Goal: Task Accomplishment & Management: Complete application form

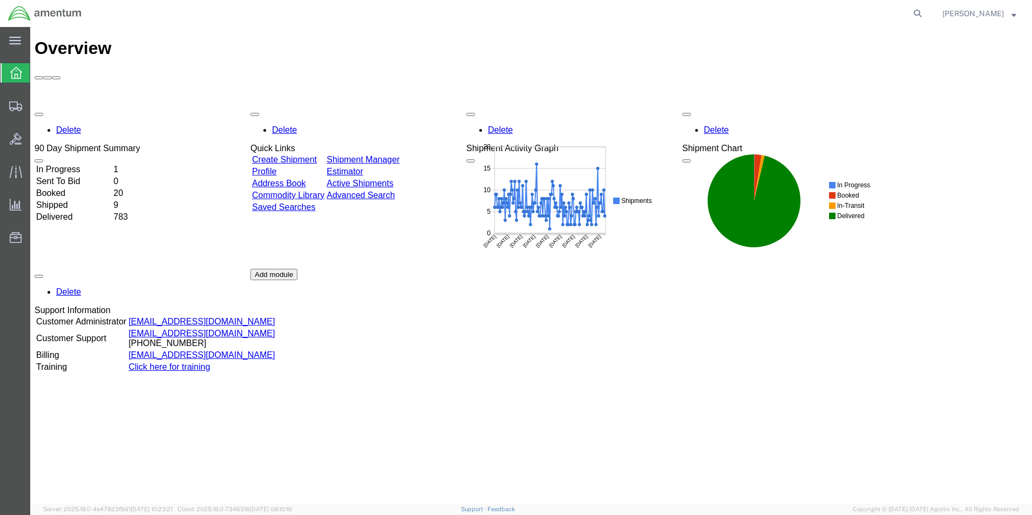
click at [301, 155] on link "Create Shipment" at bounding box center [284, 159] width 65 height 9
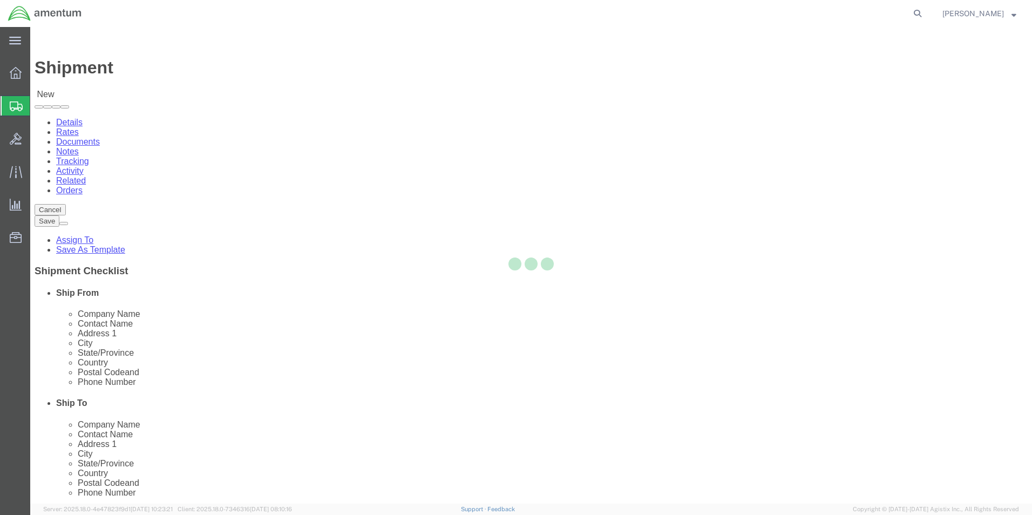
select select
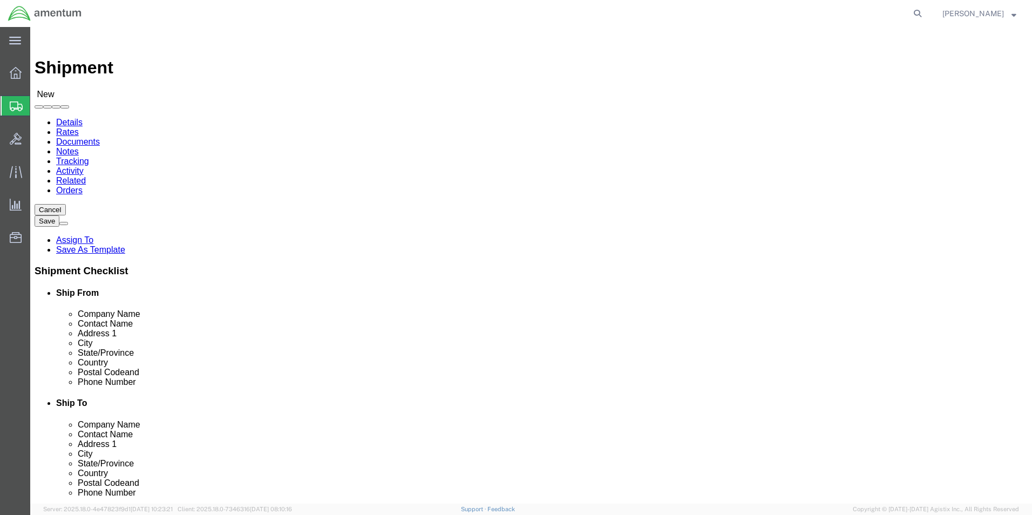
type input "WSA"
select select "49914"
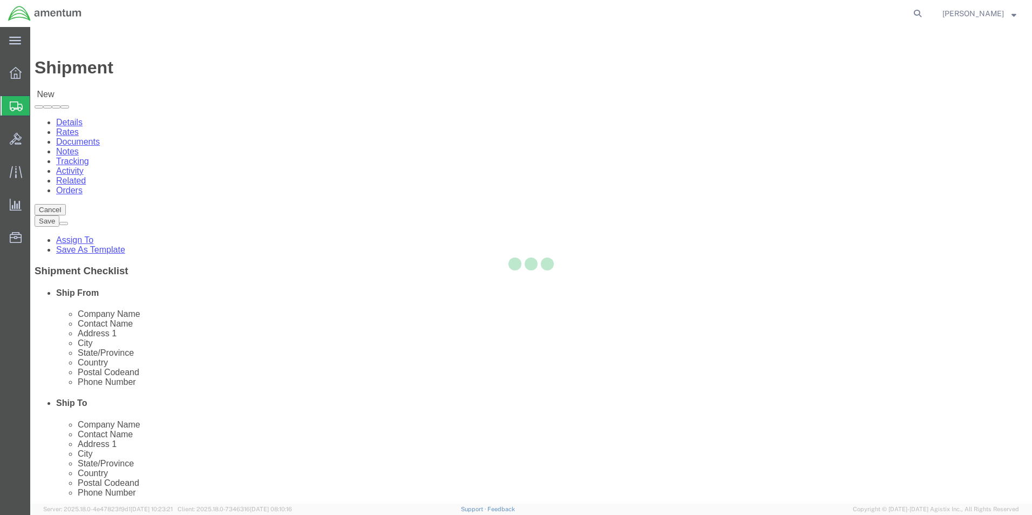
type input "Amentum Services, Inc"
type input "[PERSON_NAME]"
type input "[STREET_ADDRESS]"
type input "San [PERSON_NAME]"
type input "76904"
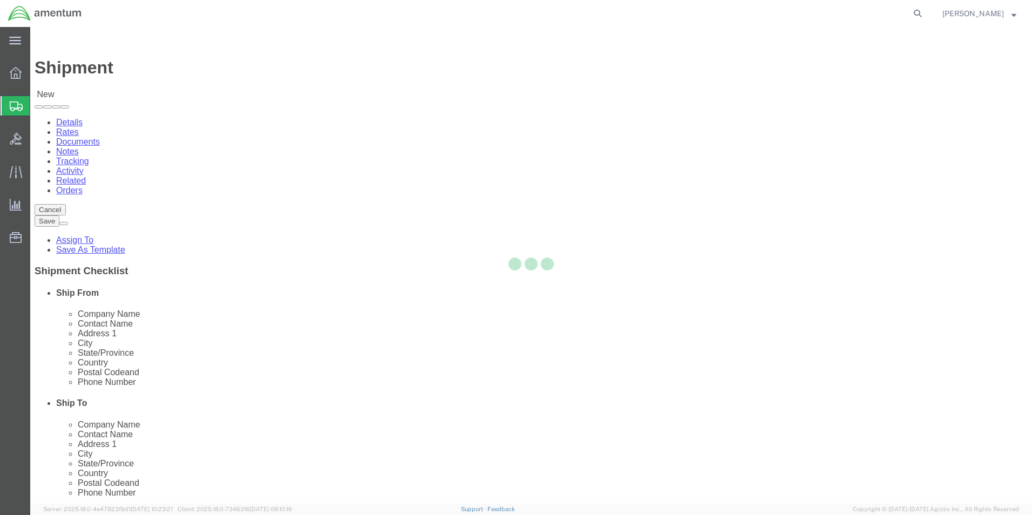
type input "[PHONE_NUMBER]"
type input "[PERSON_NAME][EMAIL_ADDRESS][PERSON_NAME][DOMAIN_NAME]"
checkbox input "true"
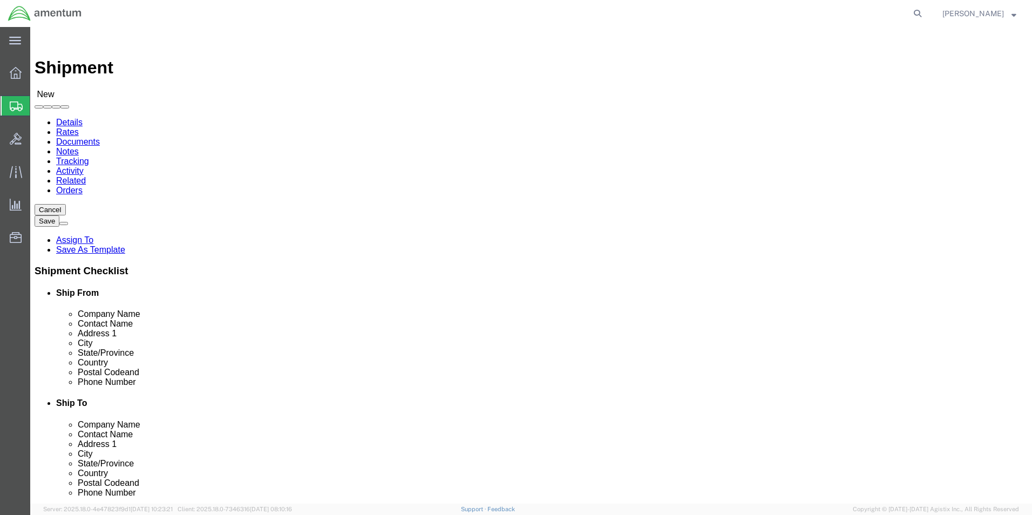
select select "[GEOGRAPHIC_DATA]"
click input "text"
type input "HONEYWELL"
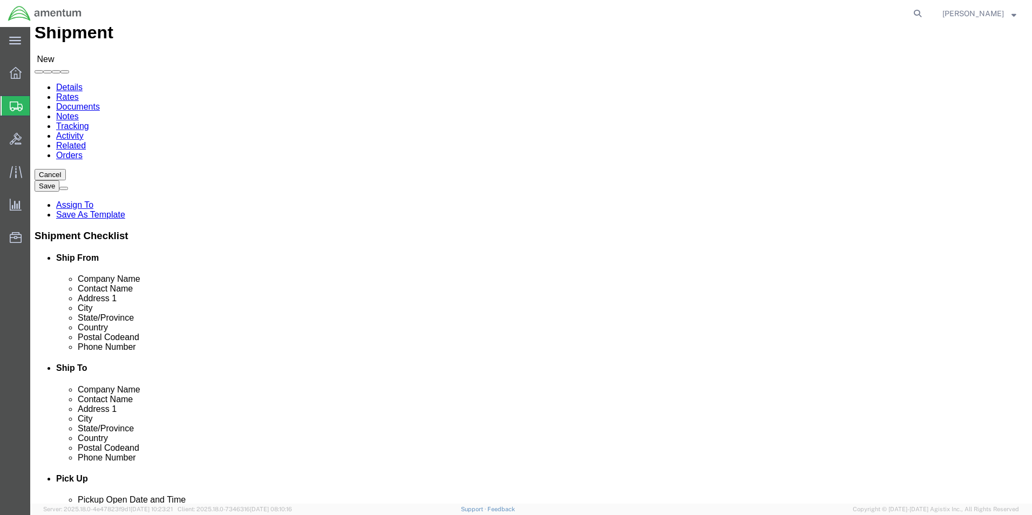
scroll to position [54, 0]
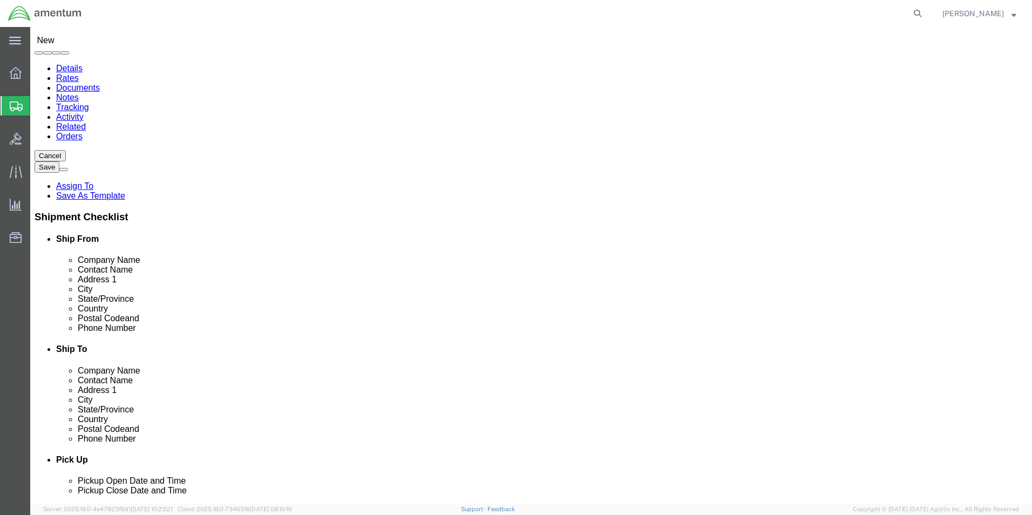
click p "- HONEYWELL INTERNATIONAL INC - ([PERSON_NAME] / [PERSON_NAME] / NAVDATA N19C5)…"
select select
type input "HONEYWELL INTERNATIONAL INC"
type input "[PERSON_NAME] / [PERSON_NAME] / NAVDATA N19C5"
type input "[STREET_ADDRESS]"
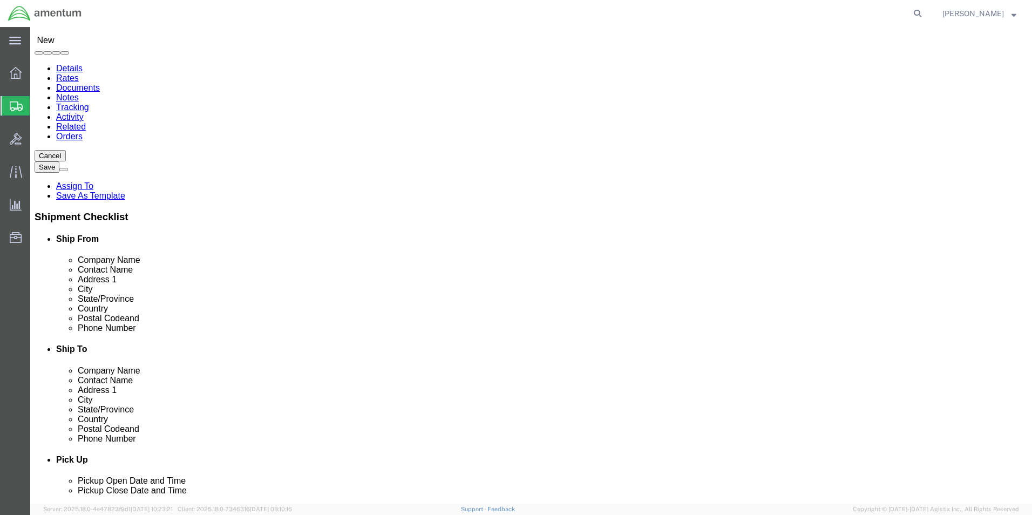
type input "PHOENIX"
select select "AZ"
type input "85027-9811"
type input "HONEYWELL INTERNATIONAL INC"
click input "text"
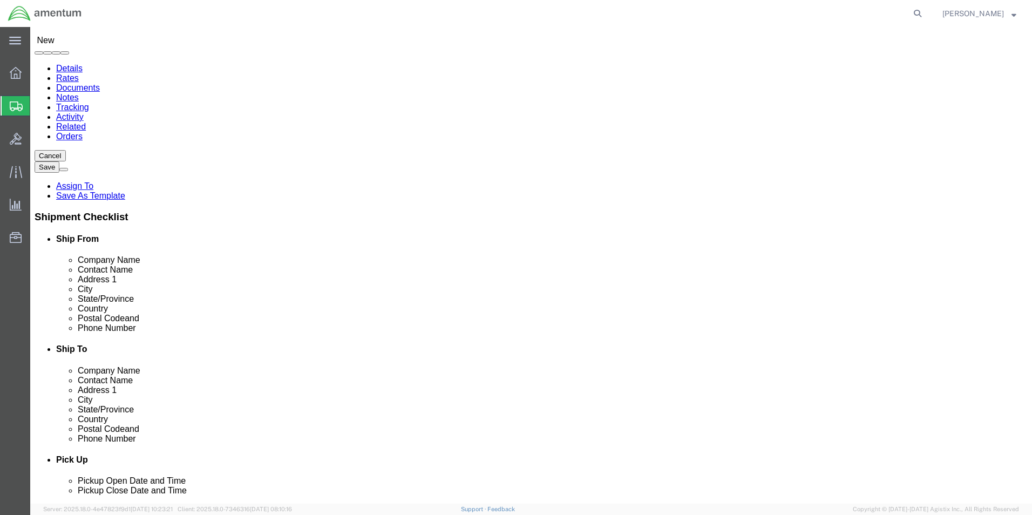
type input "[PHONE_NUMBER]"
type input "5"
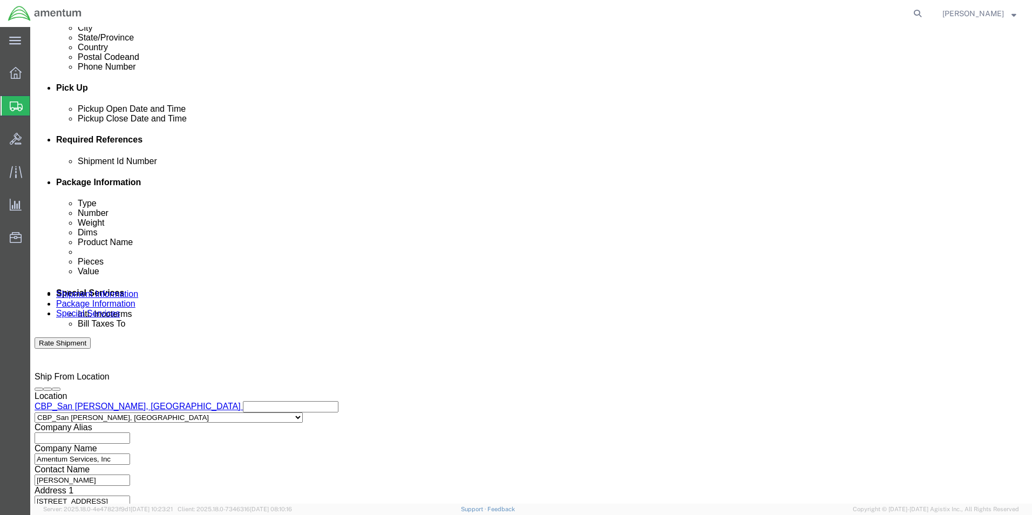
scroll to position [432, 0]
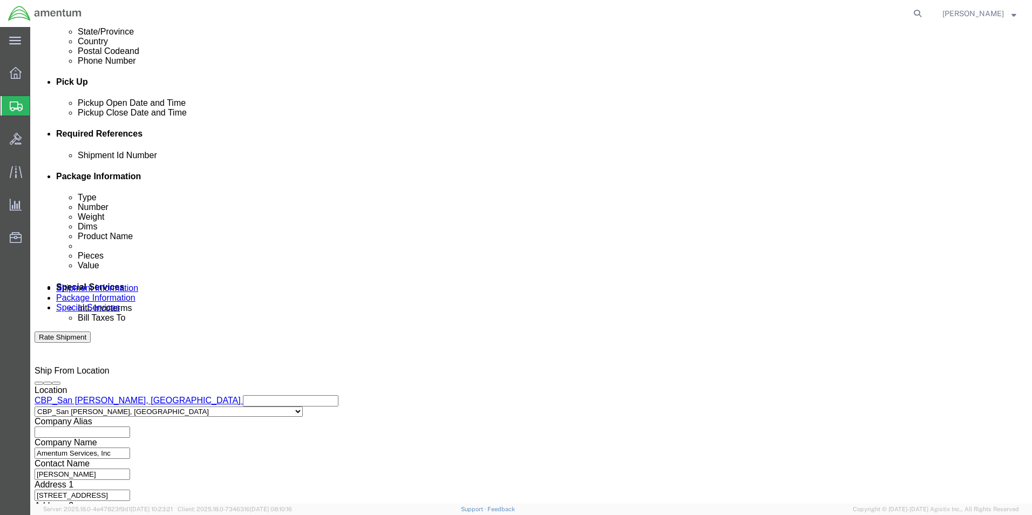
drag, startPoint x: 725, startPoint y: 199, endPoint x: 223, endPoint y: 225, distance: 502.6
click button "Add reference"
drag, startPoint x: 377, startPoint y: 231, endPoint x: 361, endPoint y: 231, distance: 16.2
click select "Select Account Type Activity ID Airline Appointment Number ASN Batch Request # …"
select select "CUSTREF"
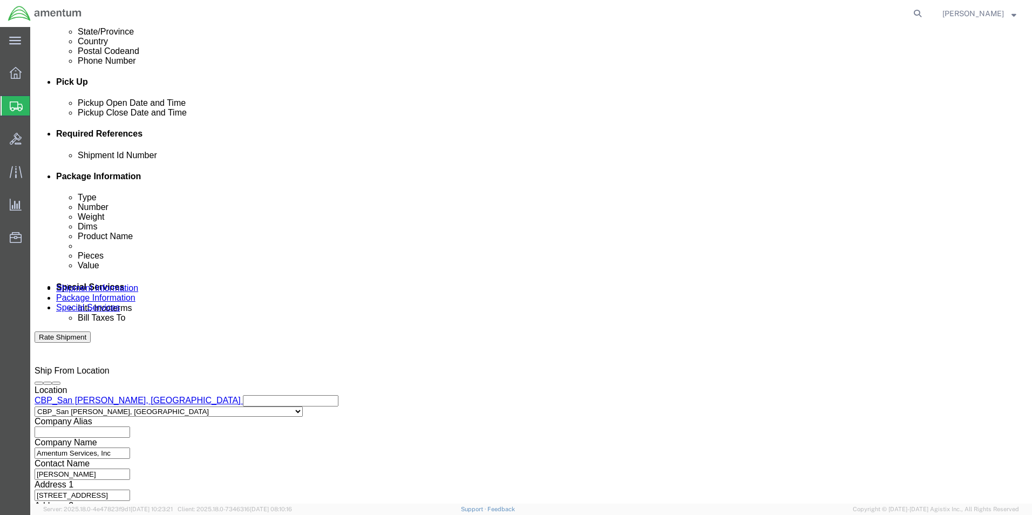
click select "Select Account Type Activity ID Airline Appointment Number ASN Batch Request # …"
click input "text"
type input "D"
type input "CARDS"
drag, startPoint x: 722, startPoint y: 196, endPoint x: 704, endPoint y: 223, distance: 32.0
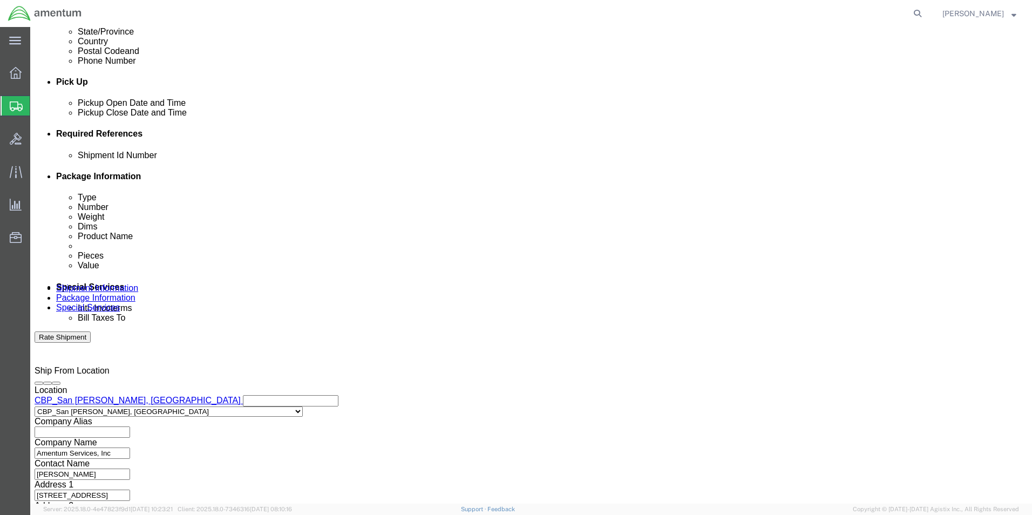
click button "Add reference"
click select "Select Account Type Activity ID Airline Appointment Number ASN Batch Request # …"
select select "DEPT"
click select "Select Account Type Activity ID Airline Appointment Number ASN Batch Request # …"
click input "text"
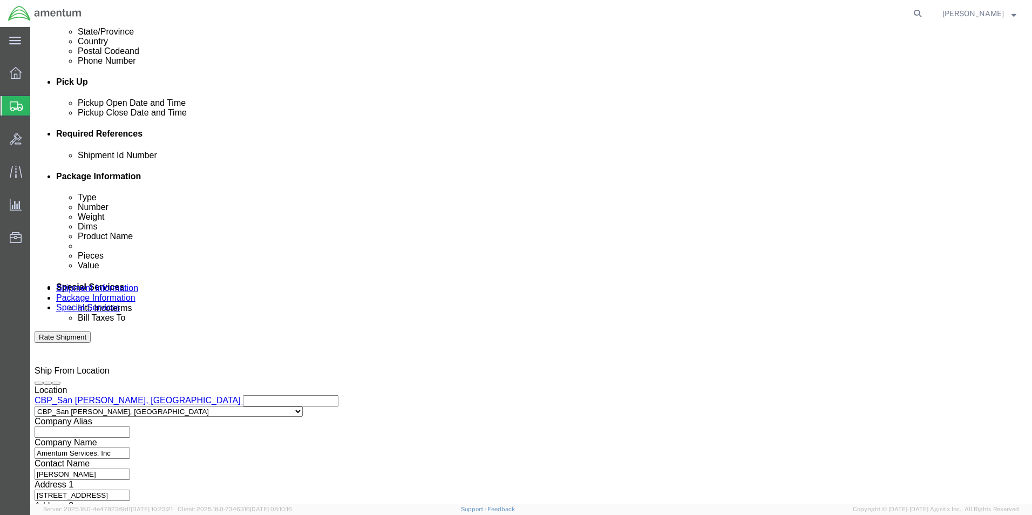
type input "CBP"
click button "Add reference"
click select "Select Account Type Activity ID Airline Appointment Number ASN Batch Request # …"
select select "PROJNUM"
click select "Select Account Type Activity ID Airline Appointment Number ASN Batch Request # …"
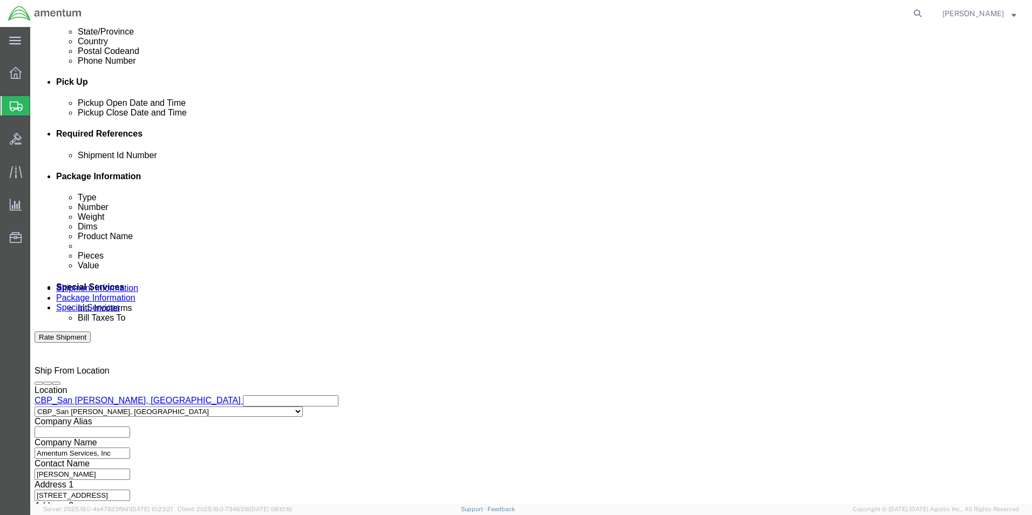
click input "text"
type input "6118.03.03.2219.000.WSA.0000"
click button "Continue"
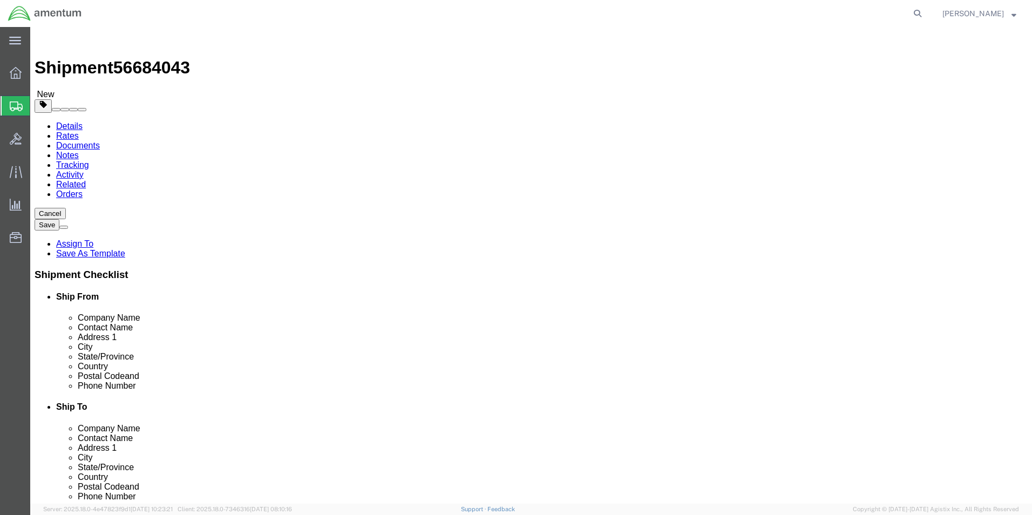
click select "Select BCK Boxes Bale(s) Basket(s) Bolt(s) Bottle(s) Buckets Bulk Bundle(s) Can…"
select select "PAK"
click select "Select BCK Boxes Bale(s) Basket(s) Bolt(s) Bottle(s) Buckets Bulk Bundle(s) Can…"
type input "10.25"
type input "12.75"
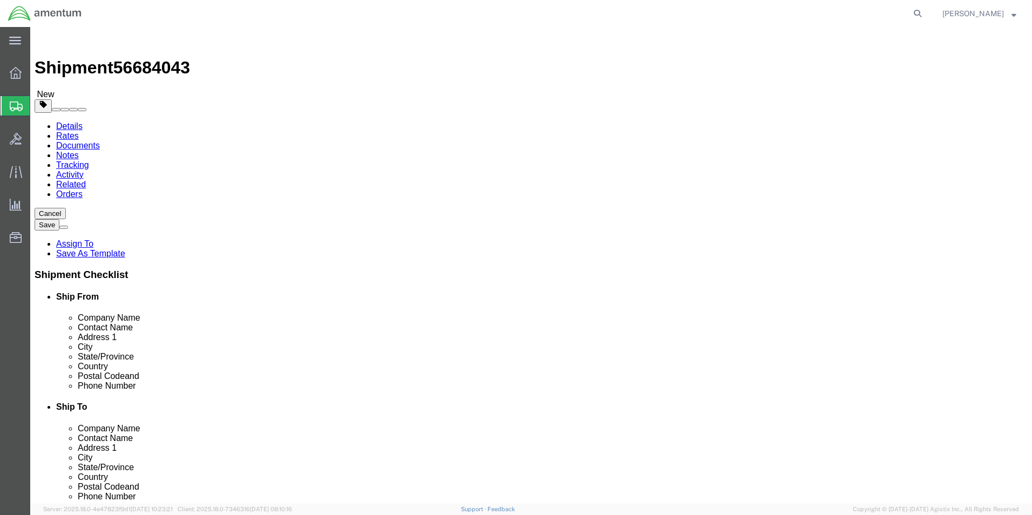
type input "1.00"
drag, startPoint x: 175, startPoint y: 248, endPoint x: 119, endPoint y: 252, distance: 56.3
click div "Weight 0.00 Select kgs lbs Ship. t°"
type input "1.0"
click div "Package Content # 1 1 x PAK Package Type Select BCK Boxes Bale(s) Basket(s) Bol…"
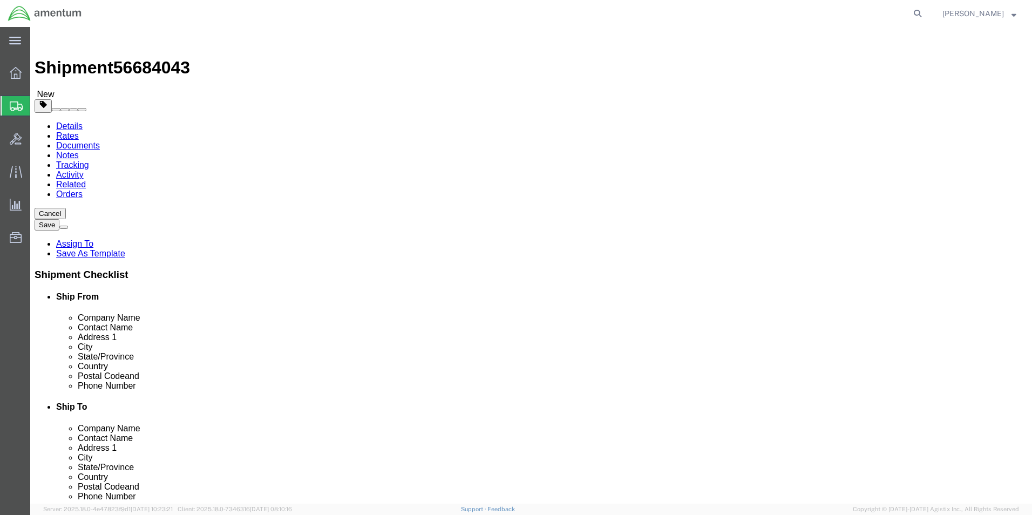
click span
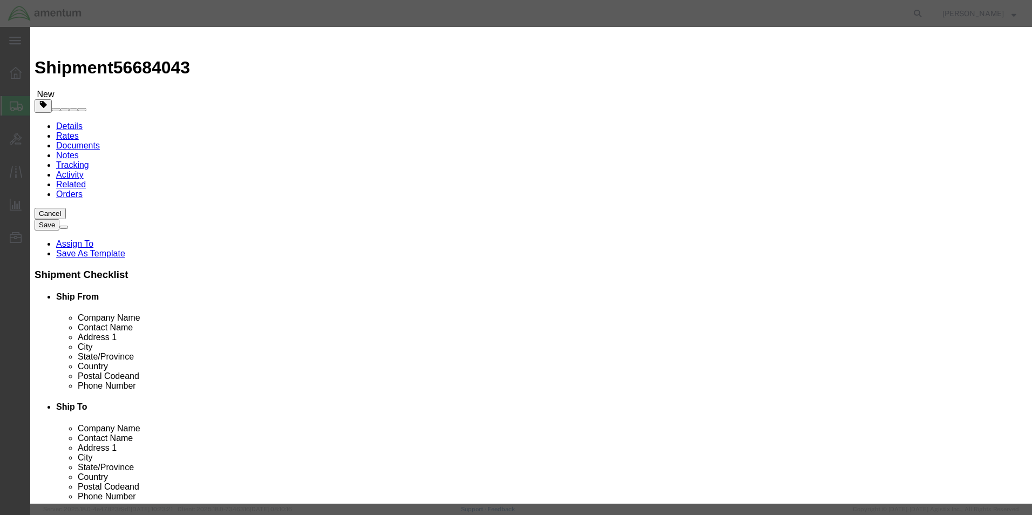
click input "text"
click input "DATACARDS"
type input "DATA CARDS"
drag, startPoint x: 335, startPoint y: 107, endPoint x: 312, endPoint y: 104, distance: 23.4
click div "0"
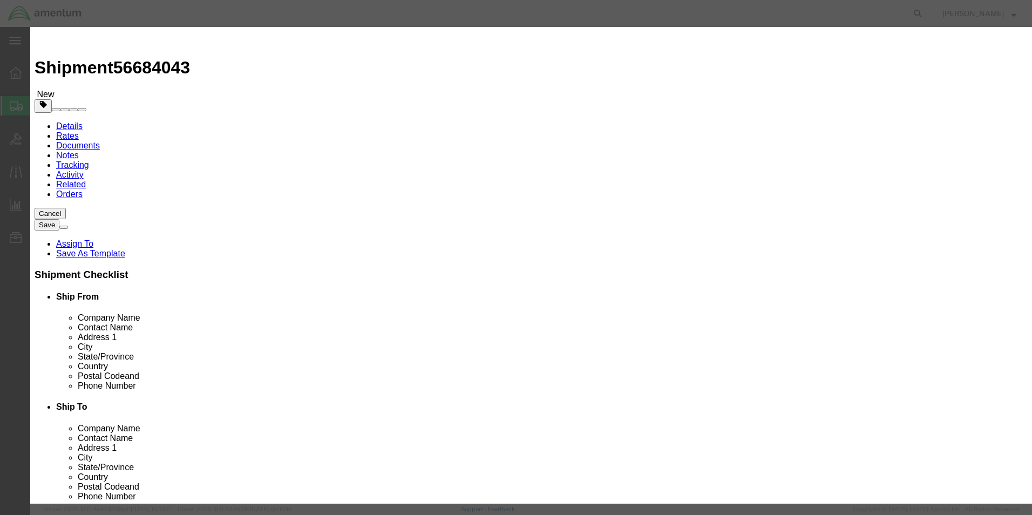
type input "1"
type input "10.00"
click button "Save & Close"
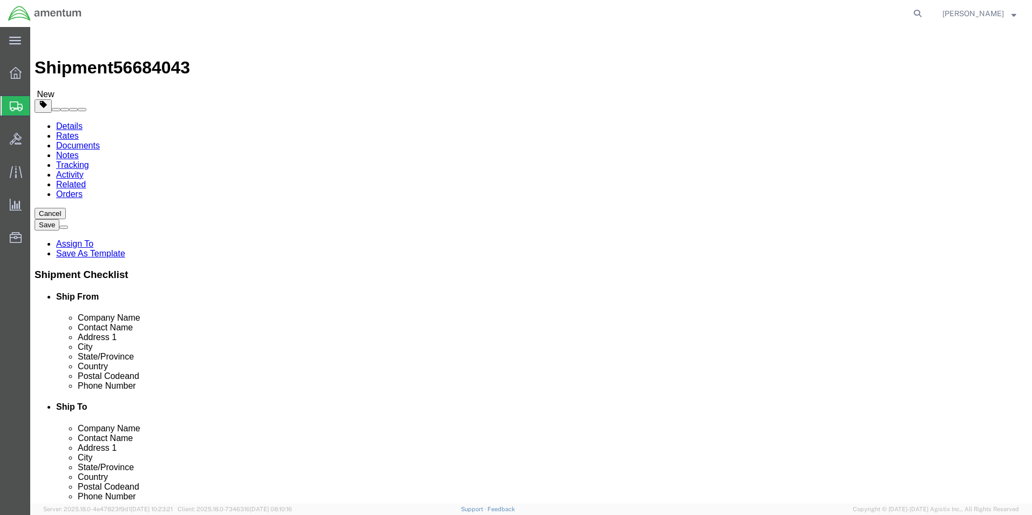
click button "Continue"
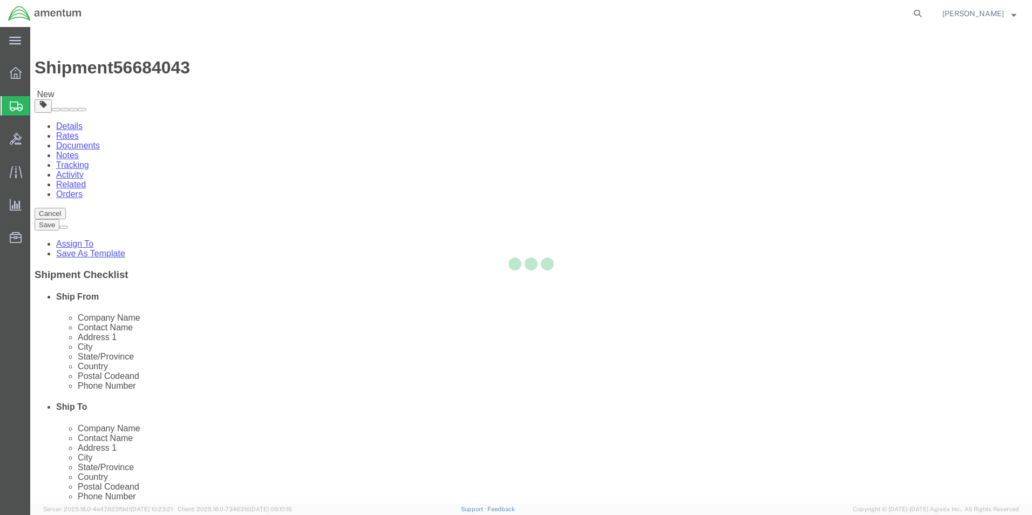
select select
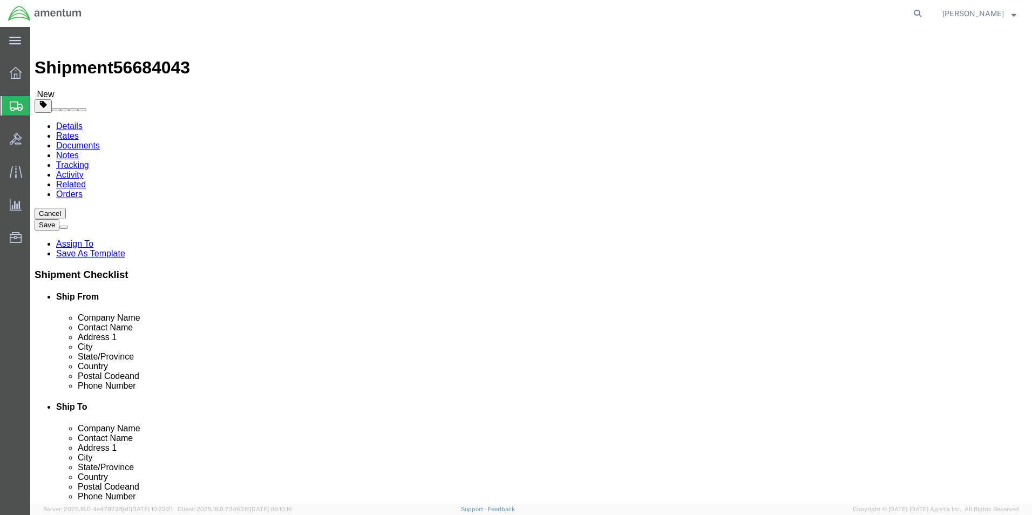
drag, startPoint x: 786, startPoint y: 449, endPoint x: 777, endPoint y: 437, distance: 15.4
click div "Please fix the following errors Ship From Location Location [GEOGRAPHIC_DATA][P…"
click button "Rate Shipment"
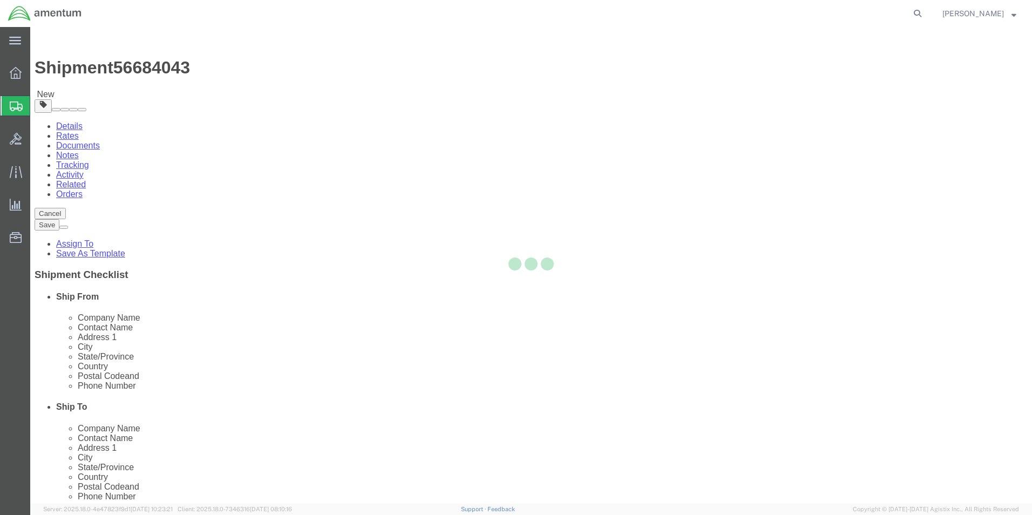
select select "49914"
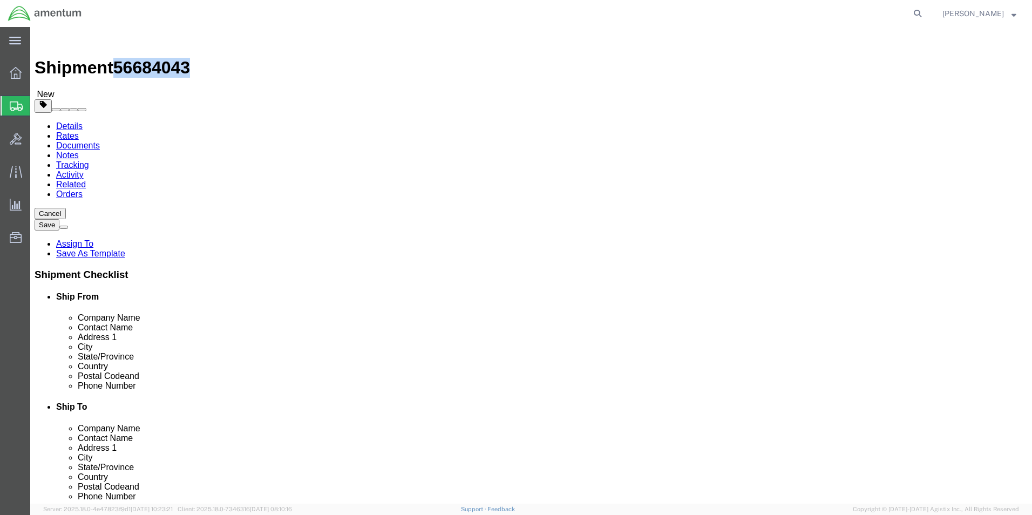
drag, startPoint x: 89, startPoint y: 15, endPoint x: 146, endPoint y: 17, distance: 56.7
click h1 "Shipment 56684043"
copy span "56684043"
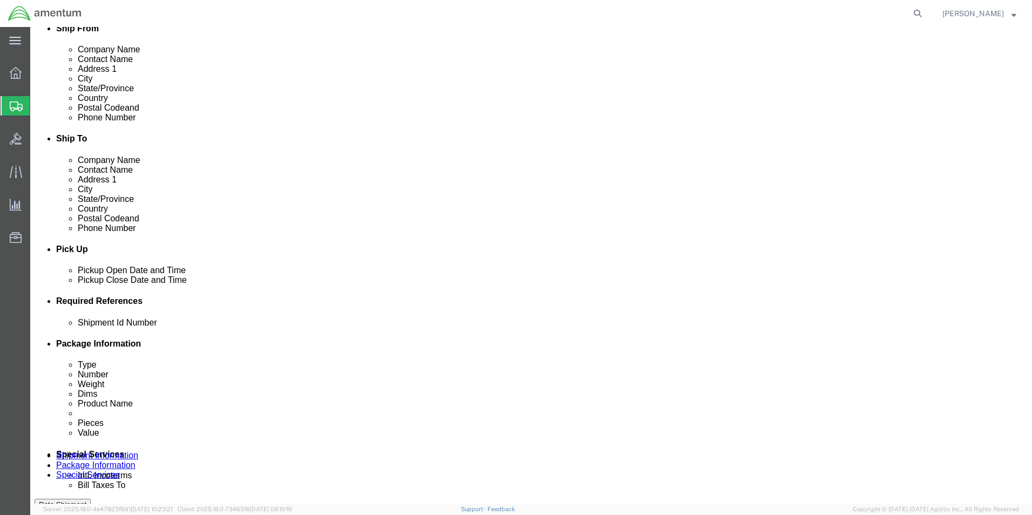
scroll to position [270, 0]
click input "text"
paste input "56684043"
type input "56684043"
click button "Rate Shipment"
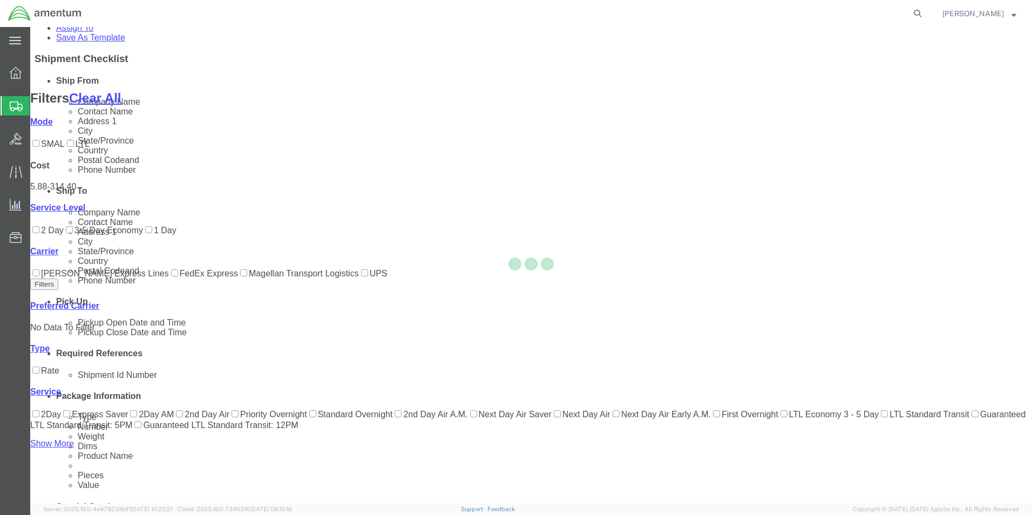
scroll to position [44, 0]
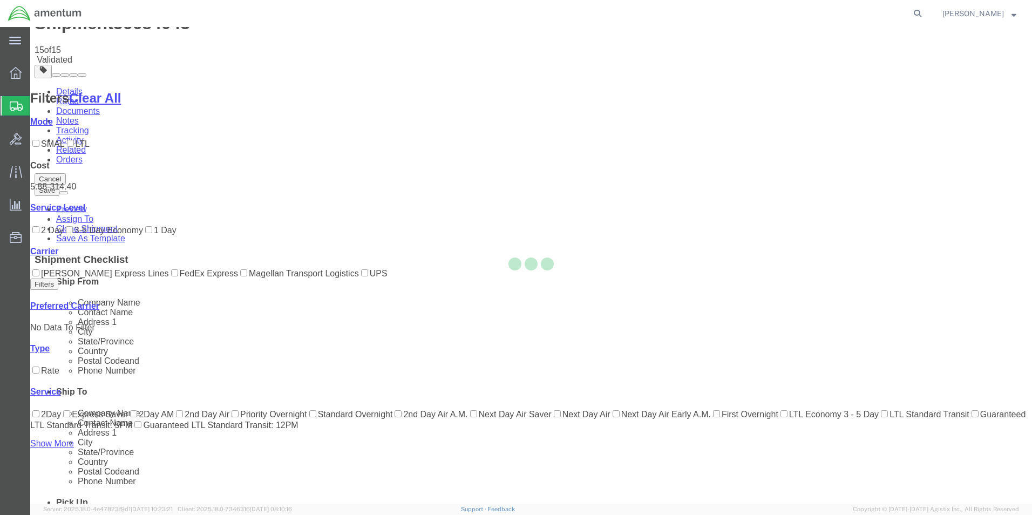
scroll to position [0, 0]
